Goal: Task Accomplishment & Management: Manage account settings

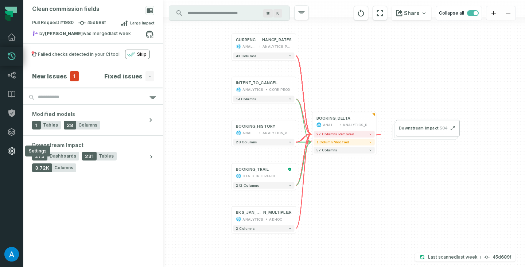
click at [18, 146] on link "Settings" at bounding box center [11, 150] width 23 height 19
click at [11, 152] on icon at bounding box center [11, 150] width 7 height 7
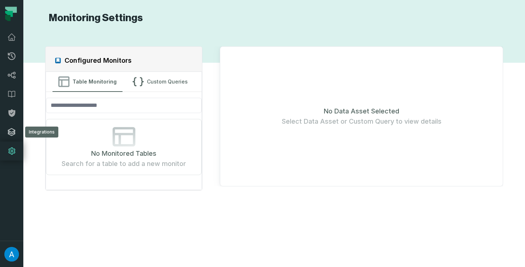
click at [12, 134] on icon at bounding box center [11, 132] width 9 height 9
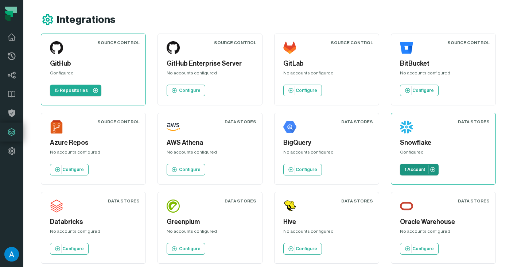
click at [416, 173] on link "1 Account" at bounding box center [419, 170] width 39 height 12
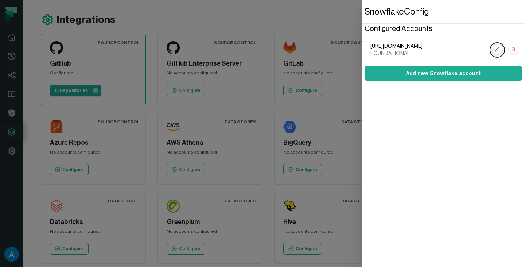
click at [496, 49] on icon "button" at bounding box center [497, 49] width 4 height 4
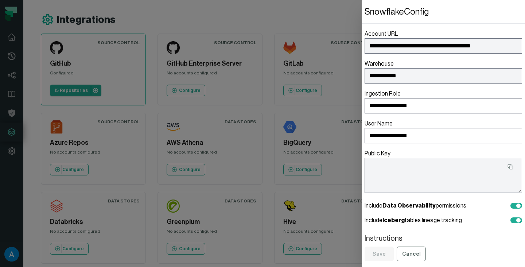
type textarea "**********"
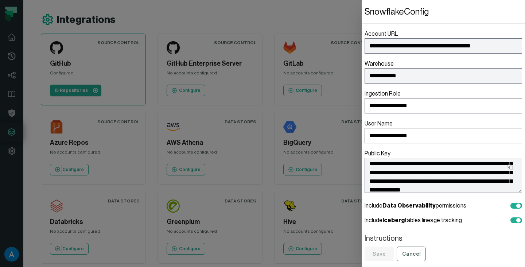
scroll to position [50, 0]
